Goal: Navigation & Orientation: Find specific page/section

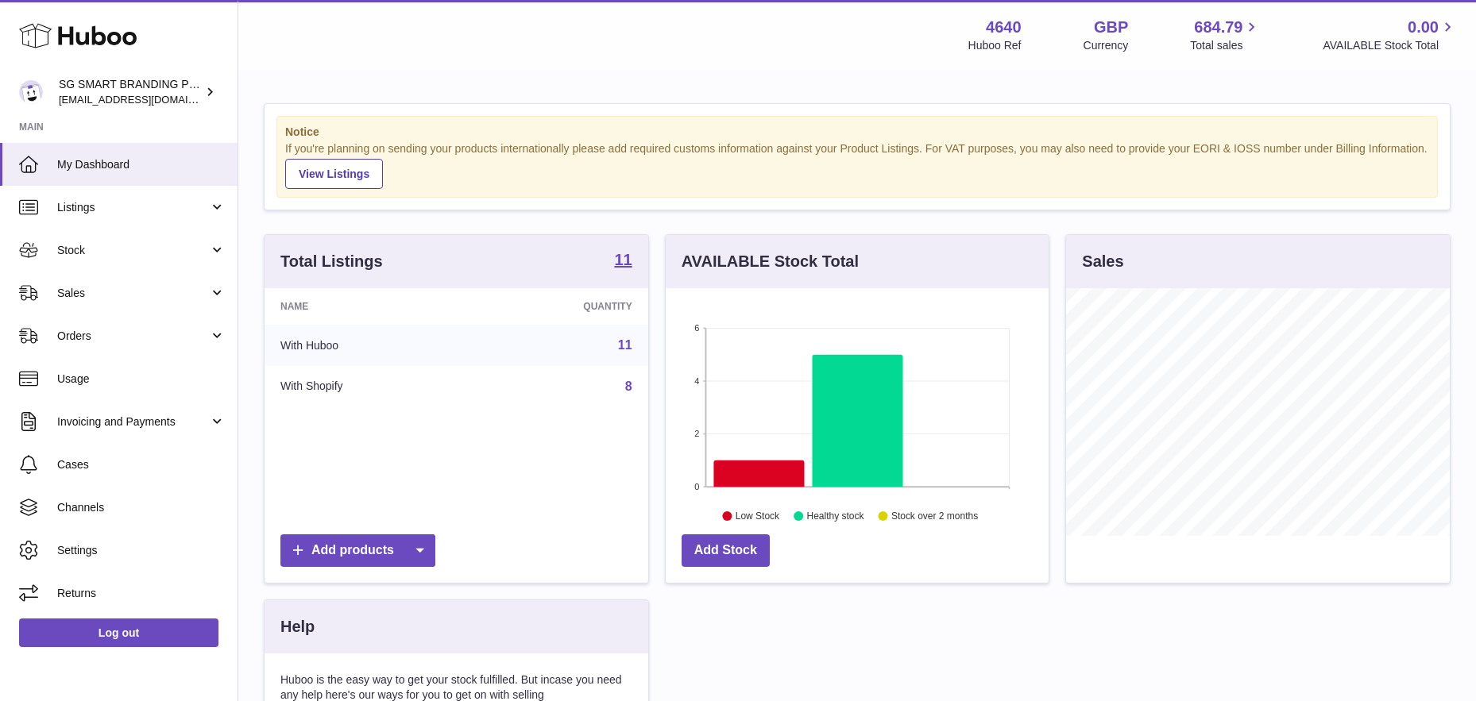
scroll to position [248, 383]
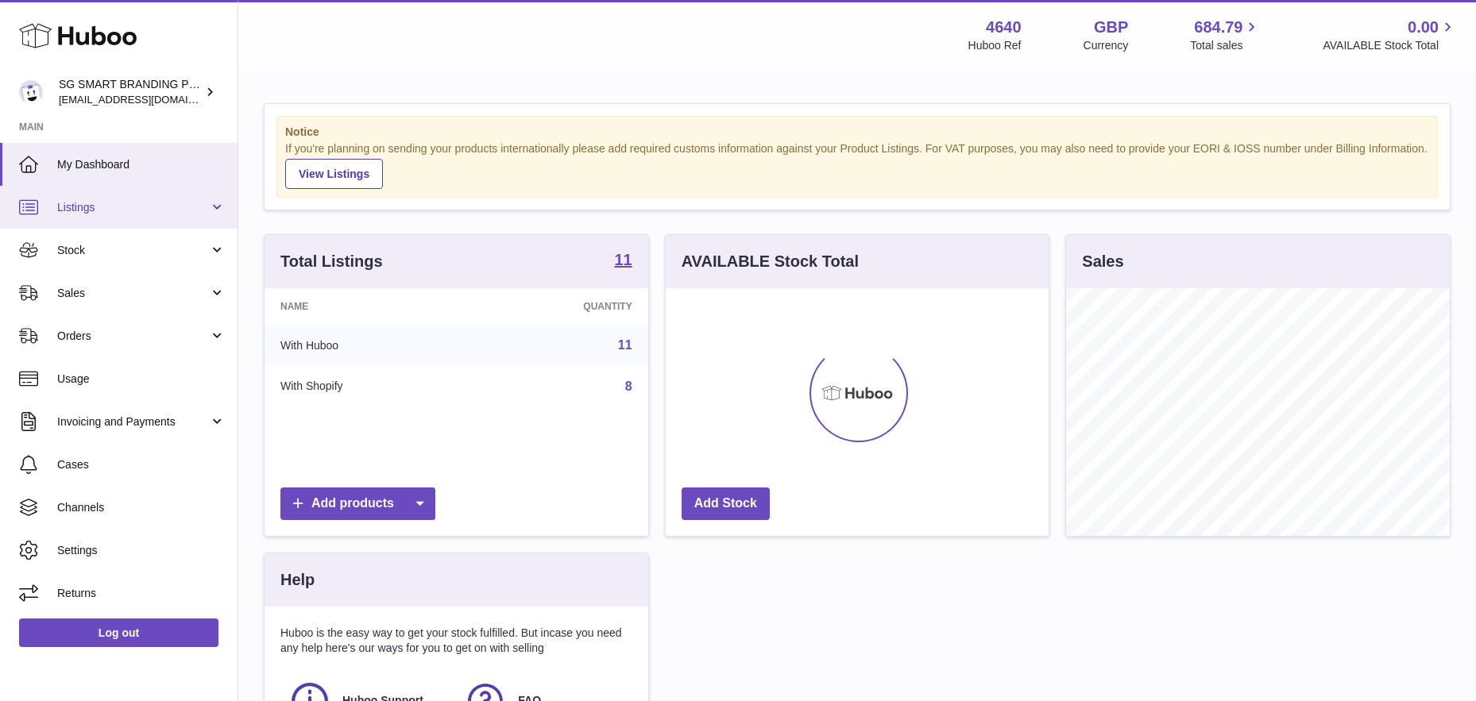
scroll to position [248, 383]
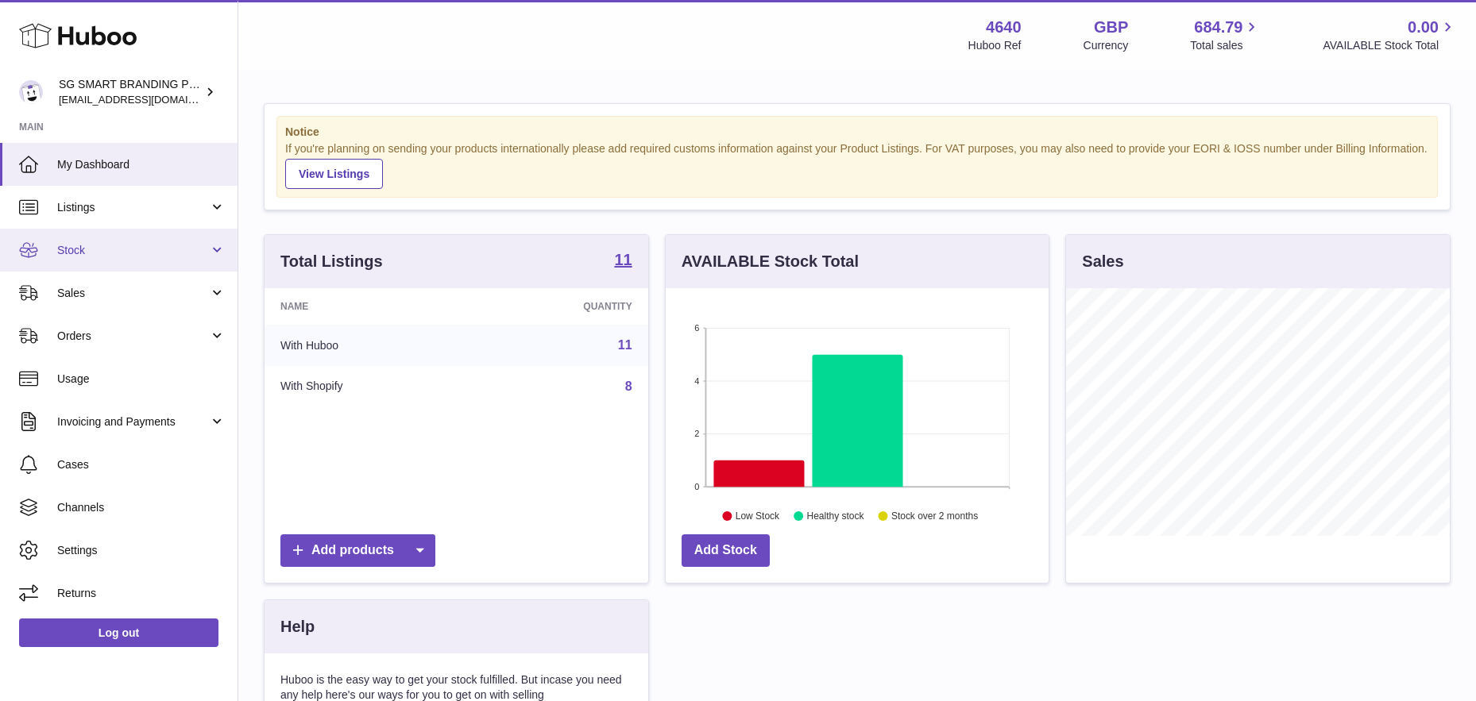
click at [92, 247] on span "Stock" at bounding box center [133, 250] width 152 height 15
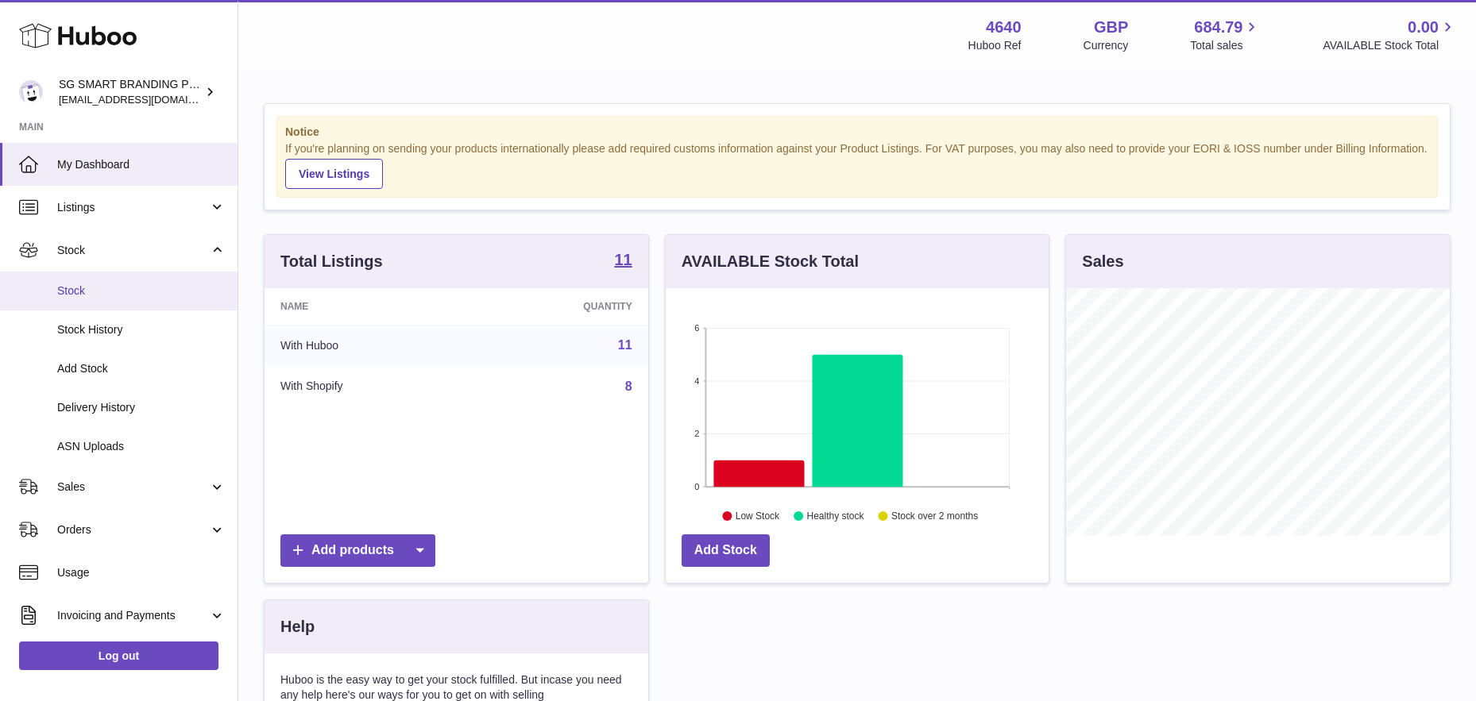
click at [85, 276] on link "Stock" at bounding box center [118, 291] width 237 height 39
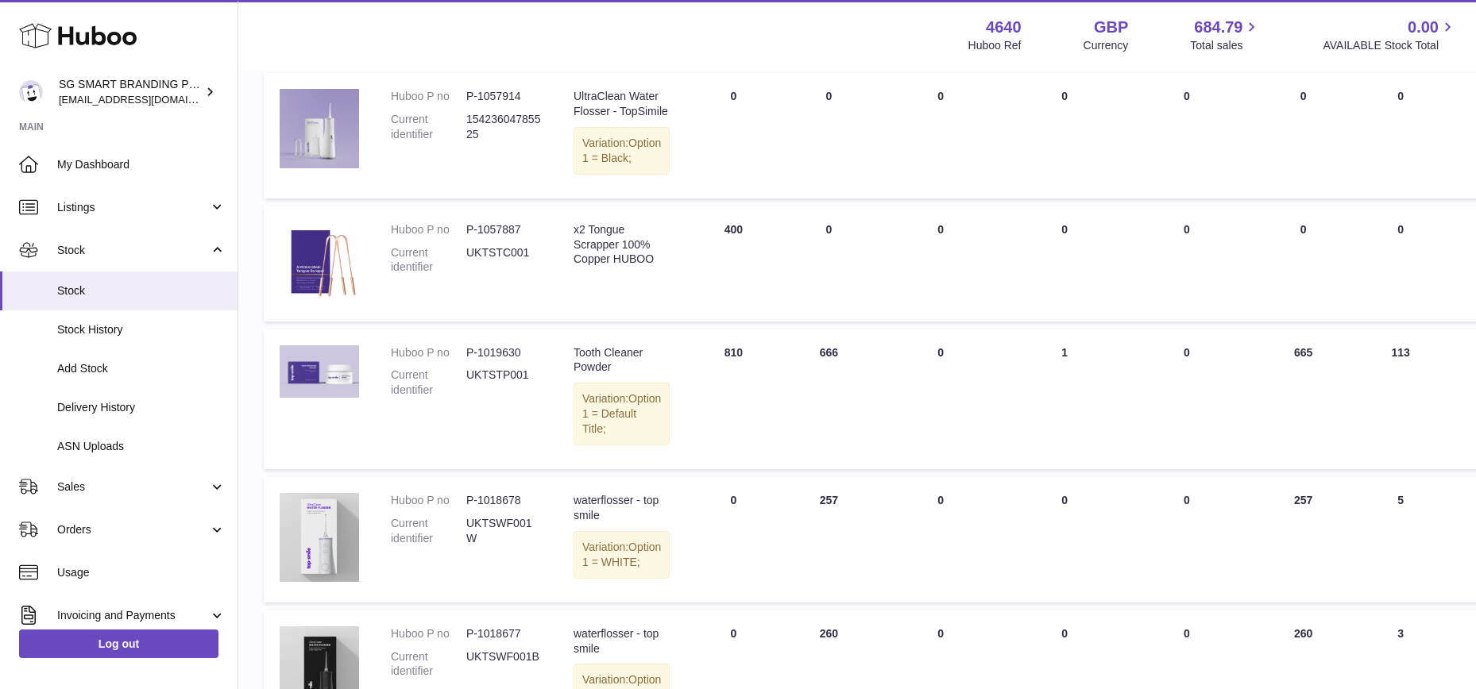
scroll to position [222, 0]
